Goal: Task Accomplishment & Management: Use online tool/utility

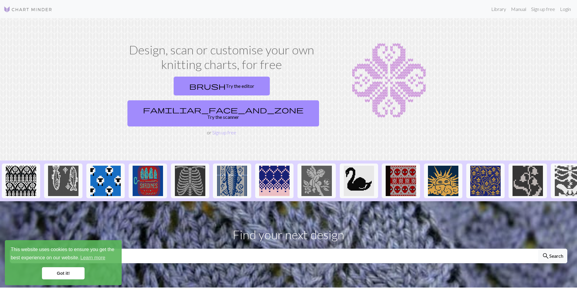
click at [66, 273] on link "Got it!" at bounding box center [63, 273] width 43 height 12
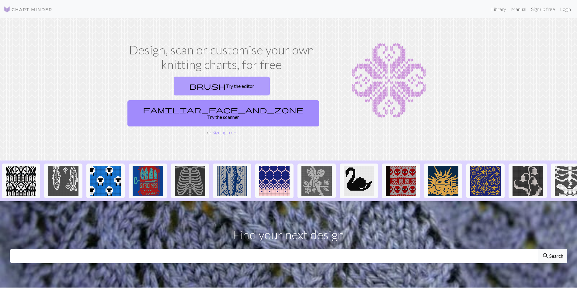
click at [174, 84] on link "brush Try the editor" at bounding box center [222, 86] width 96 height 19
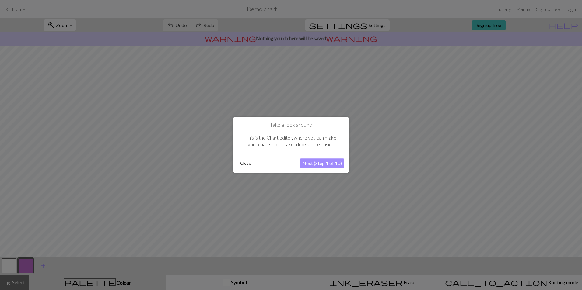
click at [318, 163] on button "Next (Step 1 of 10)" at bounding box center [322, 164] width 44 height 10
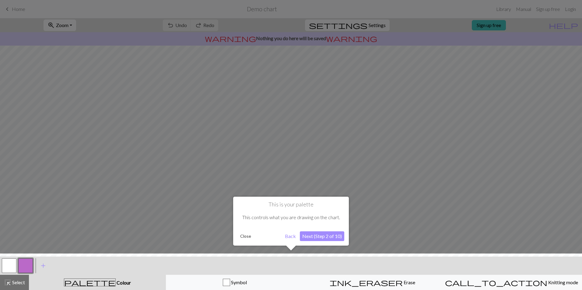
click at [310, 237] on button "Next (Step 2 of 10)" at bounding box center [322, 236] width 44 height 10
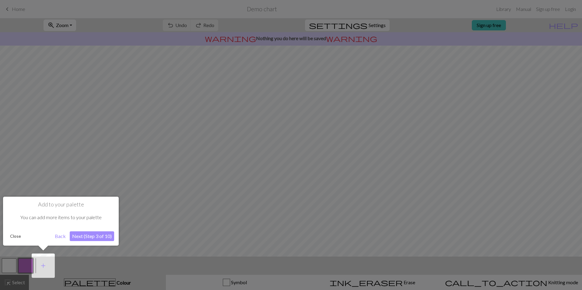
click at [93, 235] on button "Next (Step 3 of 10)" at bounding box center [92, 236] width 44 height 10
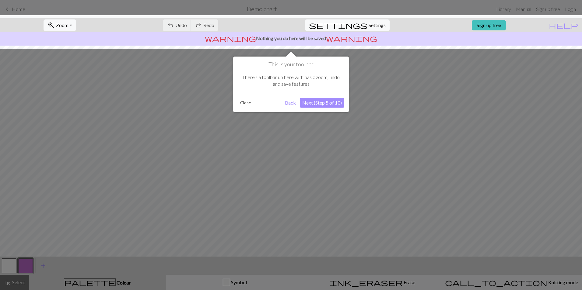
click at [318, 103] on button "Next (Step 5 of 10)" at bounding box center [322, 103] width 44 height 10
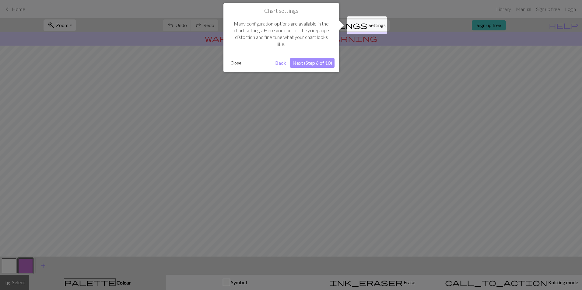
click at [307, 64] on button "Next (Step 6 of 10)" at bounding box center [312, 63] width 44 height 10
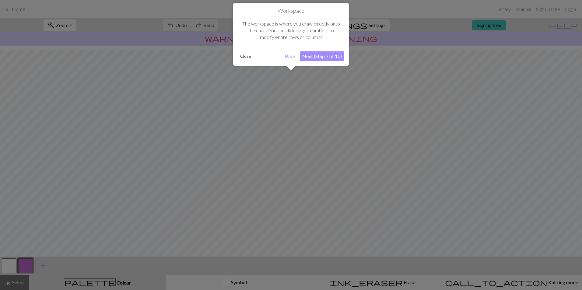
scroll to position [16, 0]
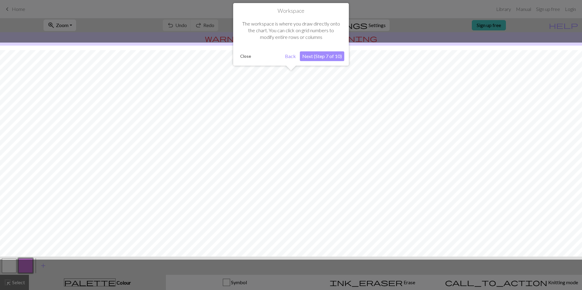
click at [306, 58] on button "Next (Step 7 of 10)" at bounding box center [322, 56] width 44 height 10
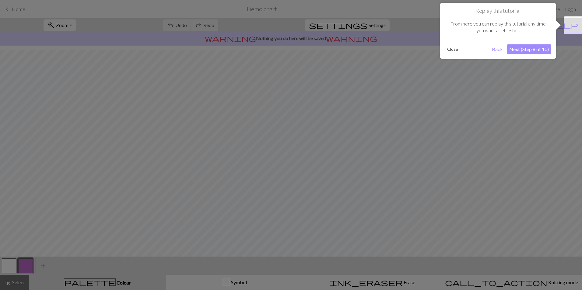
click at [520, 47] on button "Next (Step 8 of 10)" at bounding box center [528, 49] width 44 height 10
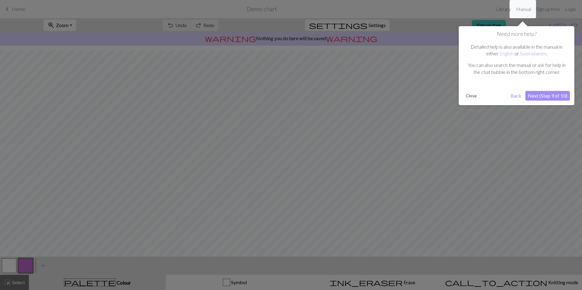
click at [532, 93] on button "Next (Step 9 of 10)" at bounding box center [547, 96] width 44 height 10
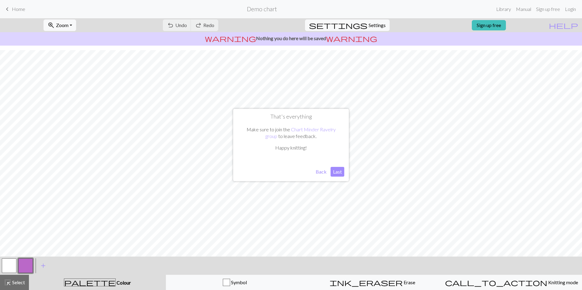
click at [336, 171] on button "Last" at bounding box center [337, 172] width 14 height 10
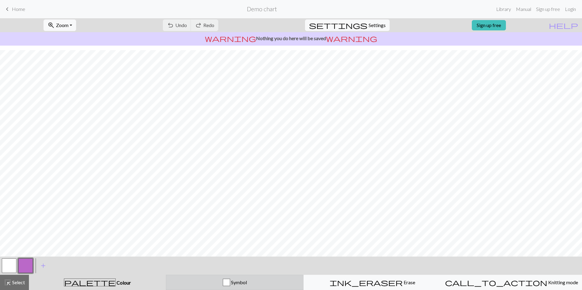
click at [229, 282] on div "button" at bounding box center [226, 282] width 7 height 7
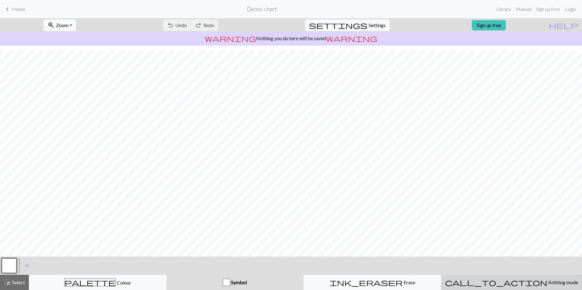
click at [461, 282] on div "call_to_action Knitting mode Knitting mode" at bounding box center [511, 282] width 133 height 7
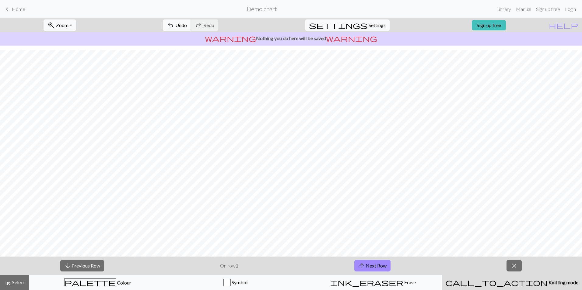
click at [461, 282] on div "call_to_action Knitting mode Knitting mode" at bounding box center [511, 282] width 133 height 7
click at [403, 283] on div "ink_eraser Erase Erase" at bounding box center [373, 282] width 130 height 7
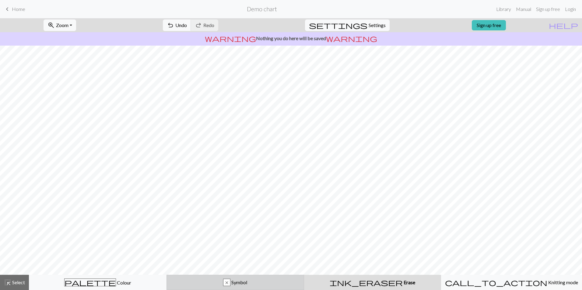
click at [230, 281] on div "x" at bounding box center [226, 282] width 7 height 7
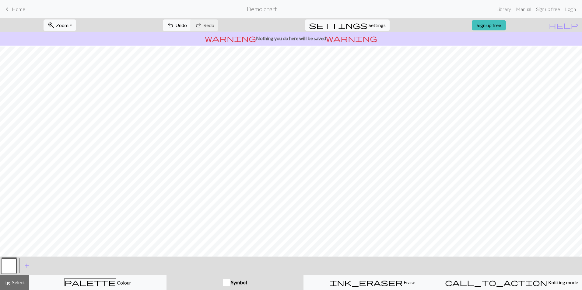
scroll to position [16, 0]
click at [26, 266] on span "add" at bounding box center [26, 266] width 7 height 9
click at [12, 280] on span "Select" at bounding box center [18, 283] width 14 height 6
click at [13, 280] on span "Select" at bounding box center [18, 283] width 14 height 6
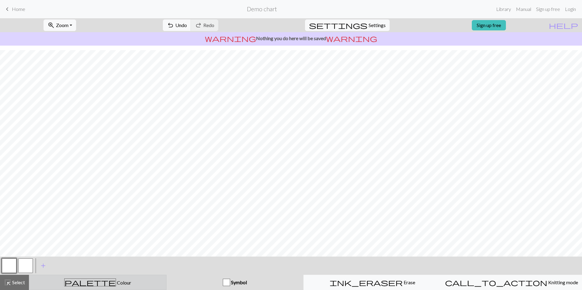
click at [125, 278] on button "palette Colour Colour" at bounding box center [97, 282] width 137 height 15
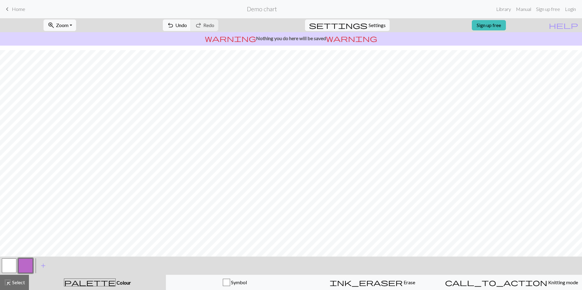
click at [10, 266] on button "button" at bounding box center [9, 266] width 15 height 15
click at [8, 281] on span "highlight_alt" at bounding box center [7, 282] width 7 height 9
click at [116, 283] on span "Colour" at bounding box center [123, 283] width 15 height 6
click at [503, 10] on link "Library" at bounding box center [503, 9] width 20 height 12
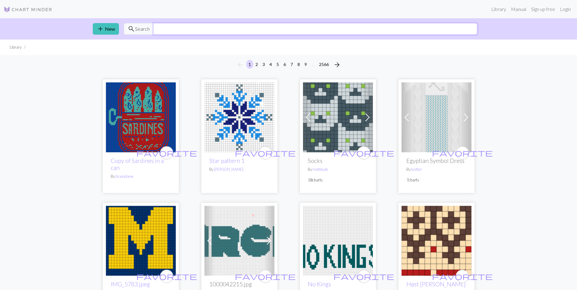
click at [161, 28] on input "text" at bounding box center [315, 29] width 324 height 12
type input "heart"
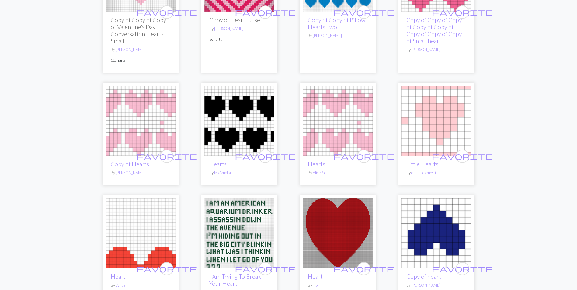
scroll to position [1004, 0]
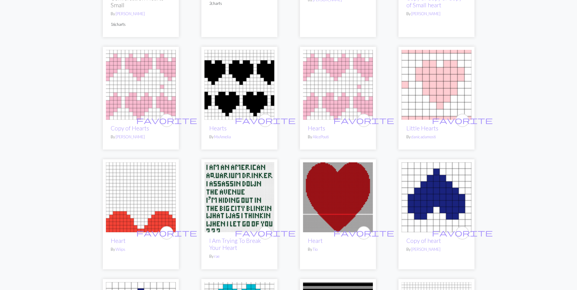
click at [328, 186] on img at bounding box center [338, 197] width 70 height 70
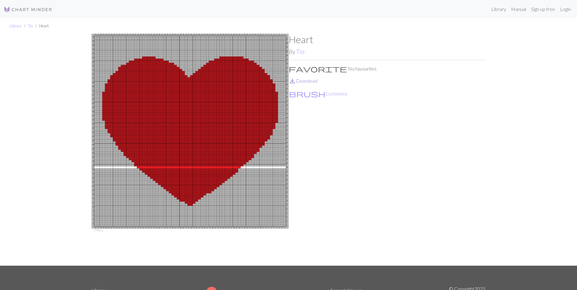
click at [303, 81] on link "save_alt Download" at bounding box center [303, 81] width 29 height 6
click at [307, 92] on button "brush Customise" at bounding box center [318, 94] width 59 height 8
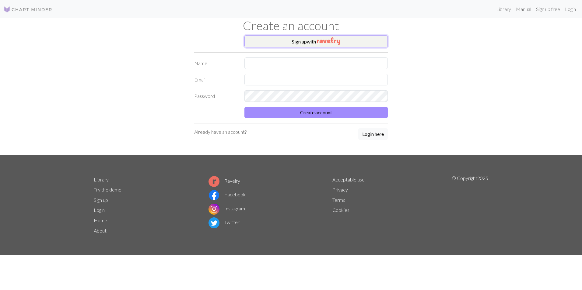
click at [319, 40] on img "button" at bounding box center [328, 40] width 23 height 7
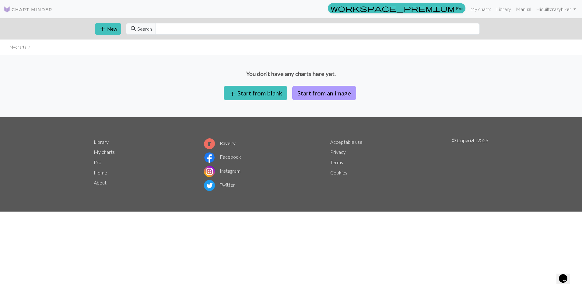
click at [298, 91] on button "Start from an image" at bounding box center [324, 93] width 64 height 15
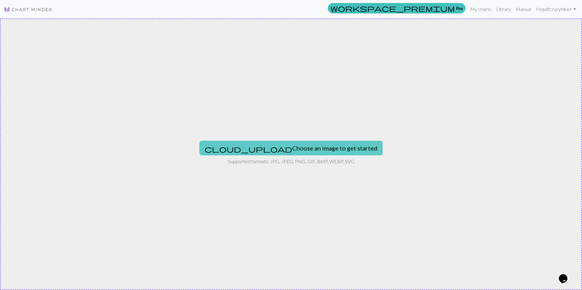
click at [292, 149] on button "cloud_upload Choose an image to get started" at bounding box center [290, 148] width 183 height 15
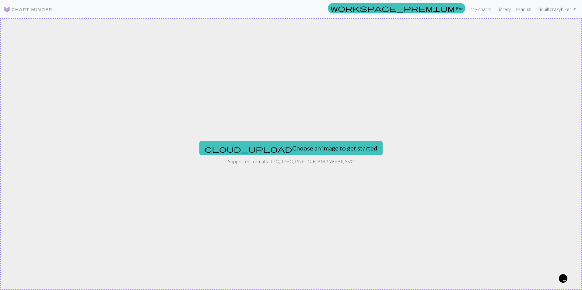
click at [496, 9] on link "Library" at bounding box center [503, 9] width 20 height 12
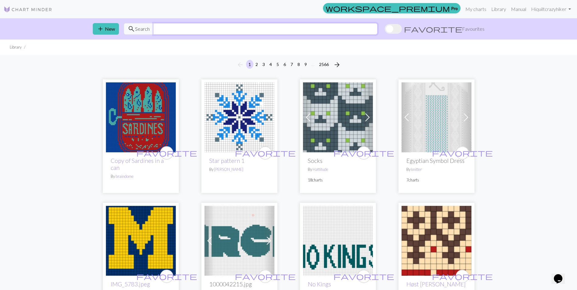
click at [159, 29] on input "text" at bounding box center [265, 29] width 224 height 12
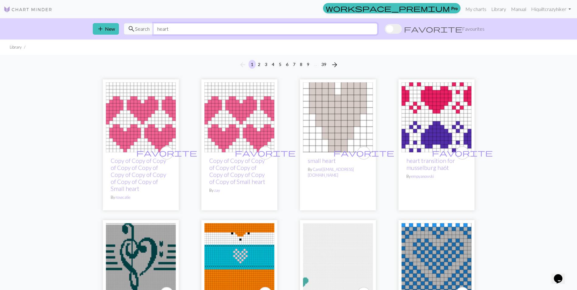
type input "heart"
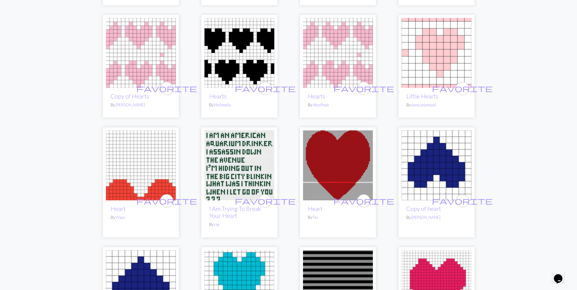
scroll to position [1065, 0]
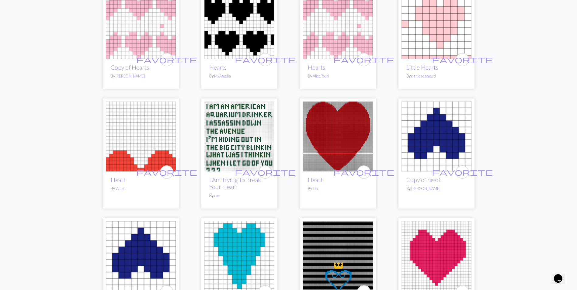
click at [134, 146] on img at bounding box center [141, 137] width 70 height 70
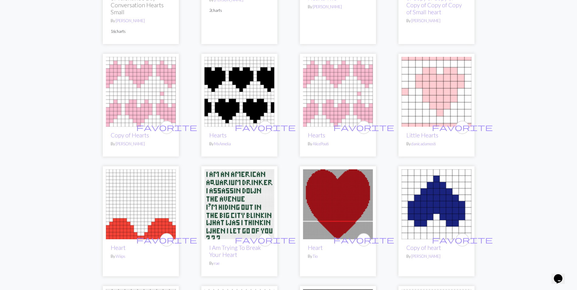
scroll to position [1004, 0]
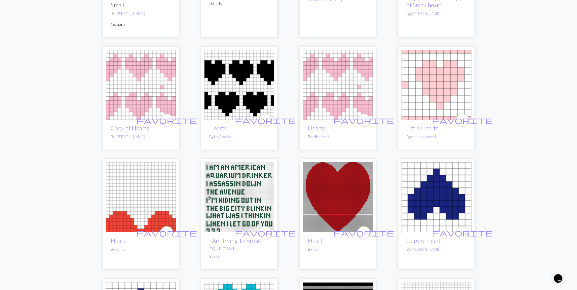
click at [339, 169] on img at bounding box center [338, 197] width 70 height 70
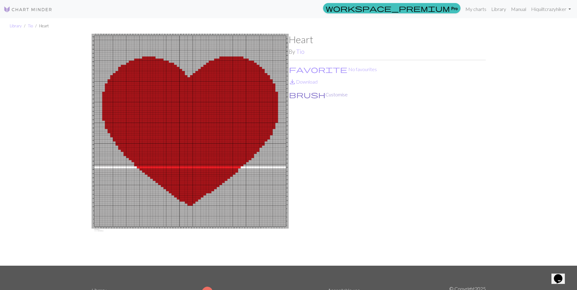
click at [304, 96] on button "brush Customise" at bounding box center [318, 95] width 59 height 8
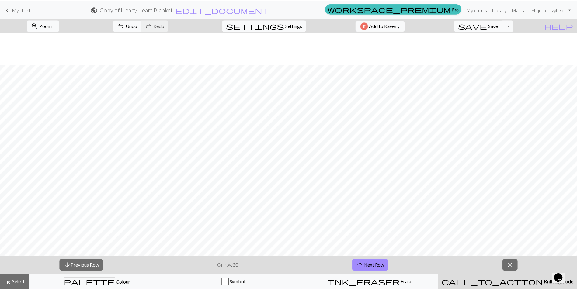
scroll to position [367, 0]
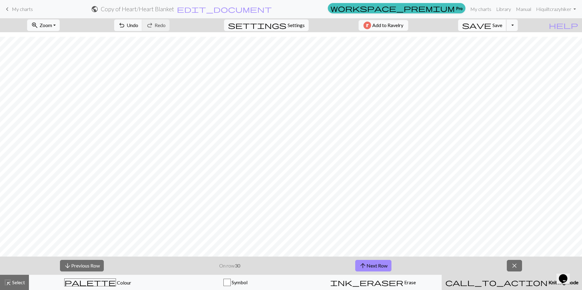
click at [502, 24] on span "Save" at bounding box center [497, 25] width 10 height 6
click at [13, 10] on span "My charts" at bounding box center [22, 9] width 21 height 6
